Goal: Check status: Check status

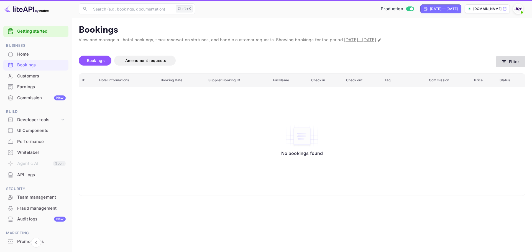
click at [511, 66] on button "Filter" at bounding box center [510, 61] width 29 height 11
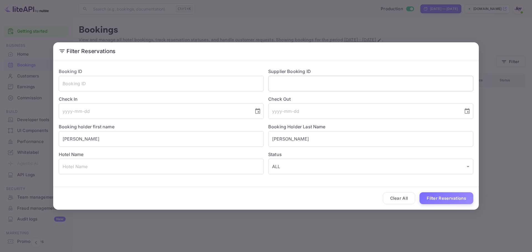
click at [296, 83] on input "text" at bounding box center [370, 84] width 205 height 16
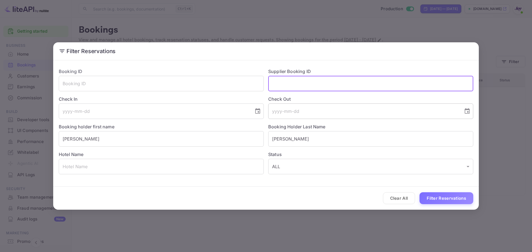
paste input "7501320"
type input "7501320"
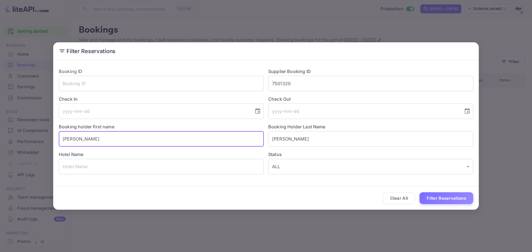
drag, startPoint x: 119, startPoint y: 136, endPoint x: -42, endPoint y: 136, distance: 161.3
click at [0, 136] on html "Getting started Business Home Bookings Customers Earnings Commission New Build …" at bounding box center [266, 126] width 532 height 252
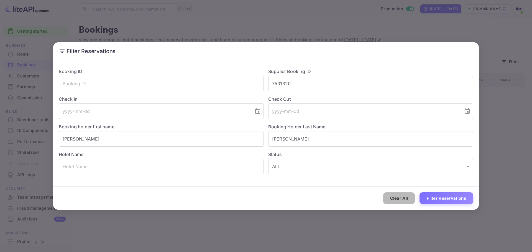
click at [389, 200] on button "Clear All" at bounding box center [399, 199] width 32 height 12
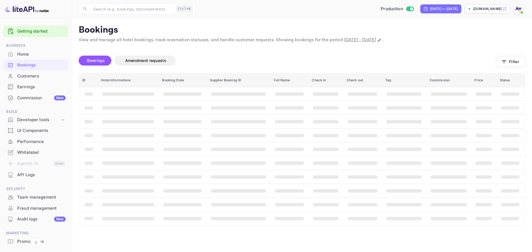
click at [389, 200] on div "Clear All Filter Reservations" at bounding box center [266, 198] width 426 height 23
click at [389, 200] on th "booking table" at bounding box center [404, 205] width 44 height 14
click at [507, 65] on button "Filter" at bounding box center [510, 61] width 29 height 11
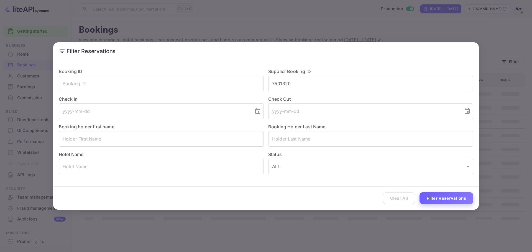
click at [442, 198] on button "Filter Reservations" at bounding box center [447, 199] width 54 height 12
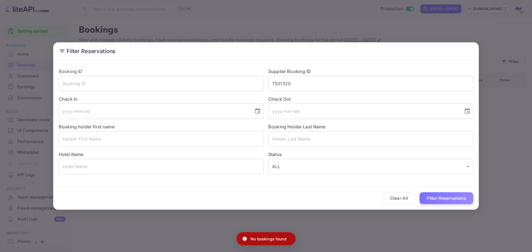
click at [337, 225] on div "Filter Reservations Booking ID ​ Supplier Booking ID 7501320 ​ Check In ​ Check…" at bounding box center [266, 126] width 532 height 252
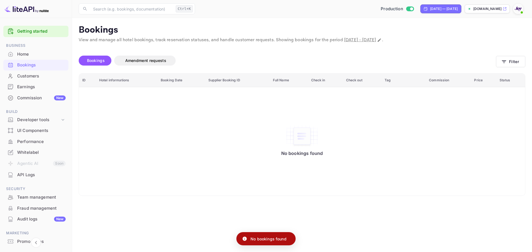
click at [159, 122] on div "No bookings found" at bounding box center [302, 141] width 435 height 101
click at [509, 63] on button "Filter" at bounding box center [510, 61] width 29 height 11
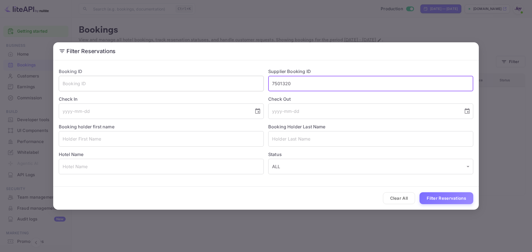
drag, startPoint x: 312, startPoint y: 81, endPoint x: 260, endPoint y: 81, distance: 52.1
click at [260, 81] on div "Booking ID ​ Supplier Booking ID 7501320 ​ Check In ​ Check Out ​ Booking holde…" at bounding box center [263, 119] width 419 height 111
paste input "7501320"
click at [273, 85] on input "7501320" at bounding box center [370, 84] width 205 height 16
type input "7501320"
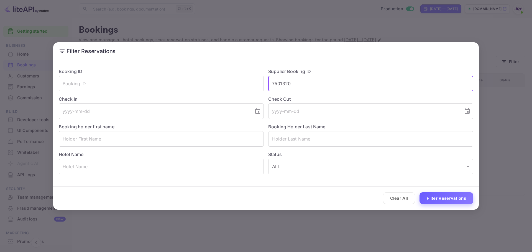
click at [446, 196] on button "Filter Reservations" at bounding box center [447, 199] width 54 height 12
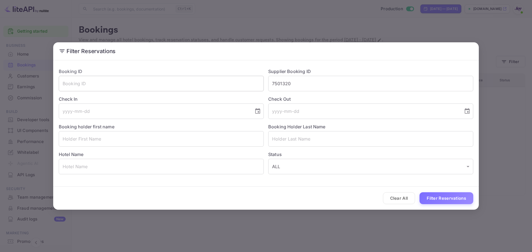
drag, startPoint x: 299, startPoint y: 85, endPoint x: 231, endPoint y: 82, distance: 67.4
click at [231, 82] on div "Booking ID ​ Supplier Booking ID 7501320 ​ Check In ​ Check Out ​ Booking holde…" at bounding box center [263, 119] width 419 height 111
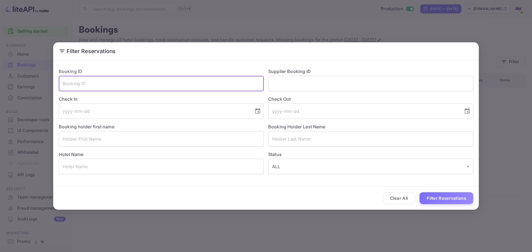
click at [94, 83] on input "text" at bounding box center [161, 84] width 205 height 16
